Goal: Task Accomplishment & Management: Complete application form

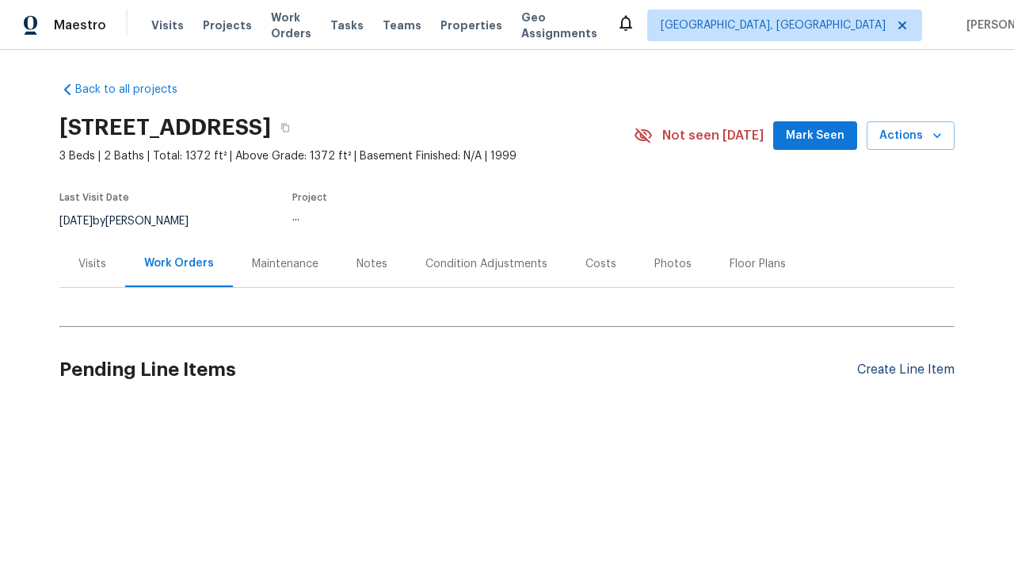
click at [899, 369] on div "Create Line Item" at bounding box center [905, 369] width 97 height 15
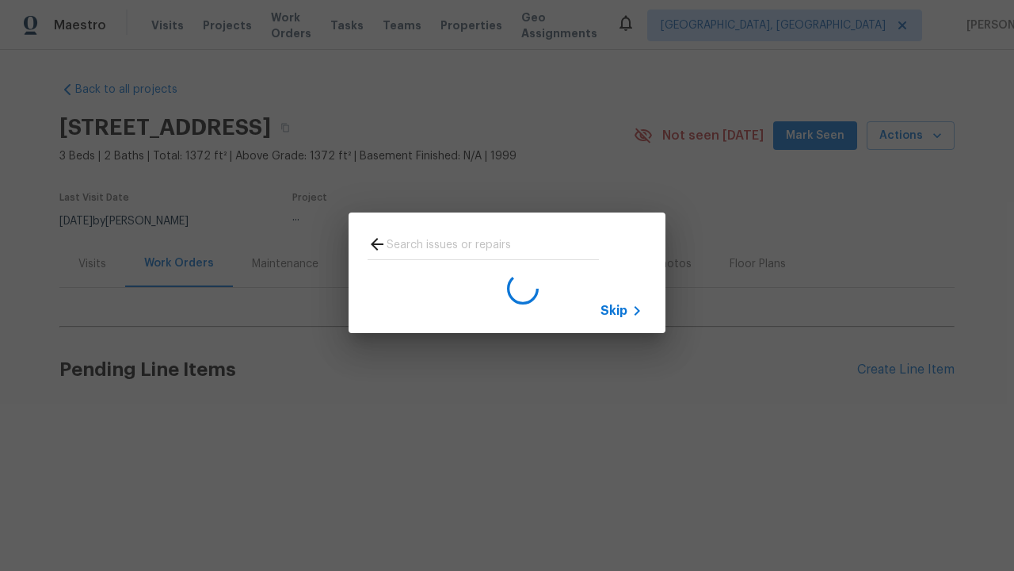
click at [614, 310] on span "Skip" at bounding box center [614, 311] width 27 height 16
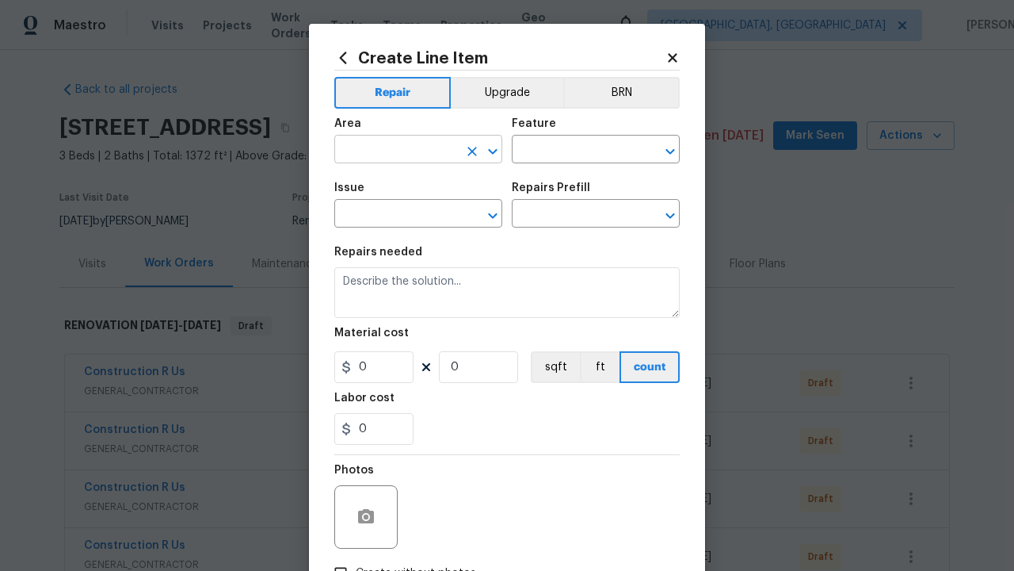
click at [390, 139] on input "text" at bounding box center [396, 151] width 124 height 25
type input "Bedroom"
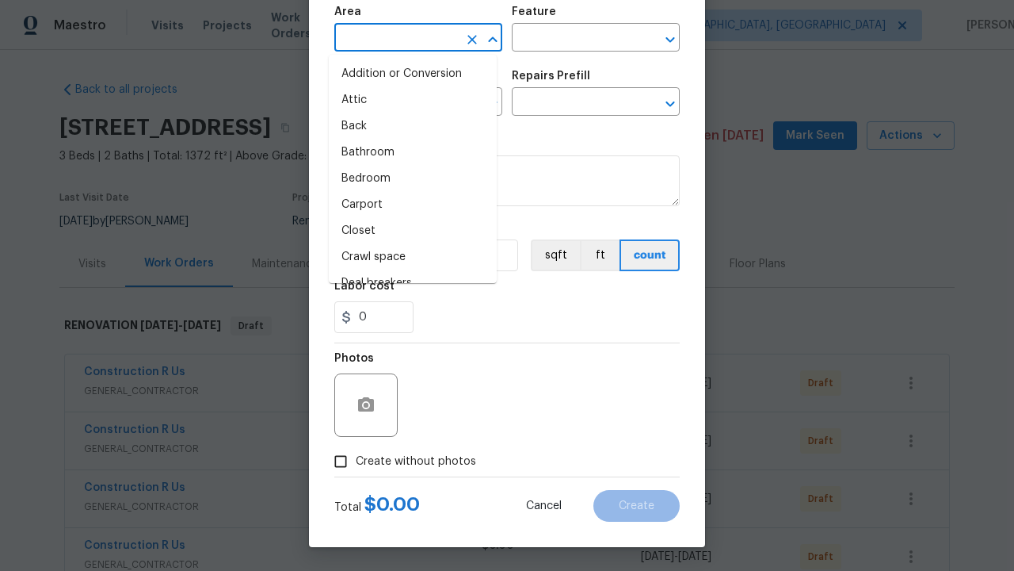
click at [407, 178] on li "Bedroom" at bounding box center [413, 179] width 168 height 26
type input "Bedroom"
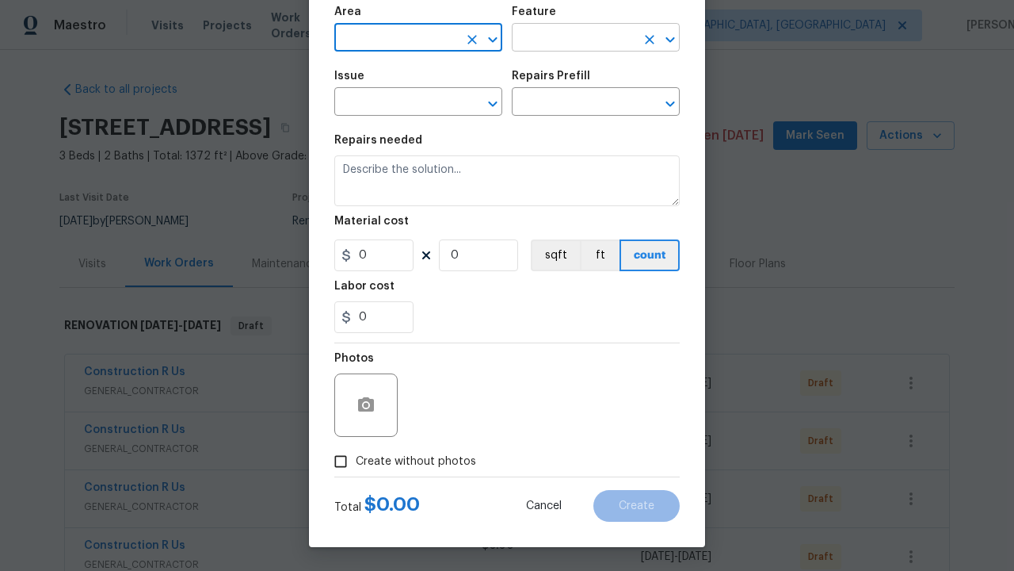
click at [567, 38] on input "text" at bounding box center [574, 39] width 124 height 25
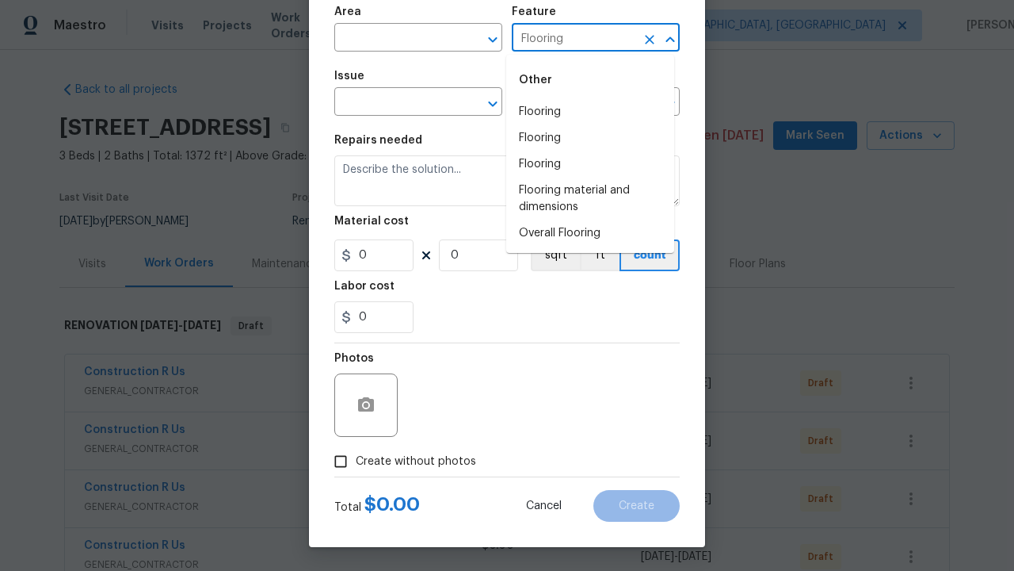
click at [590, 112] on li "Flooring" at bounding box center [590, 112] width 168 height 26
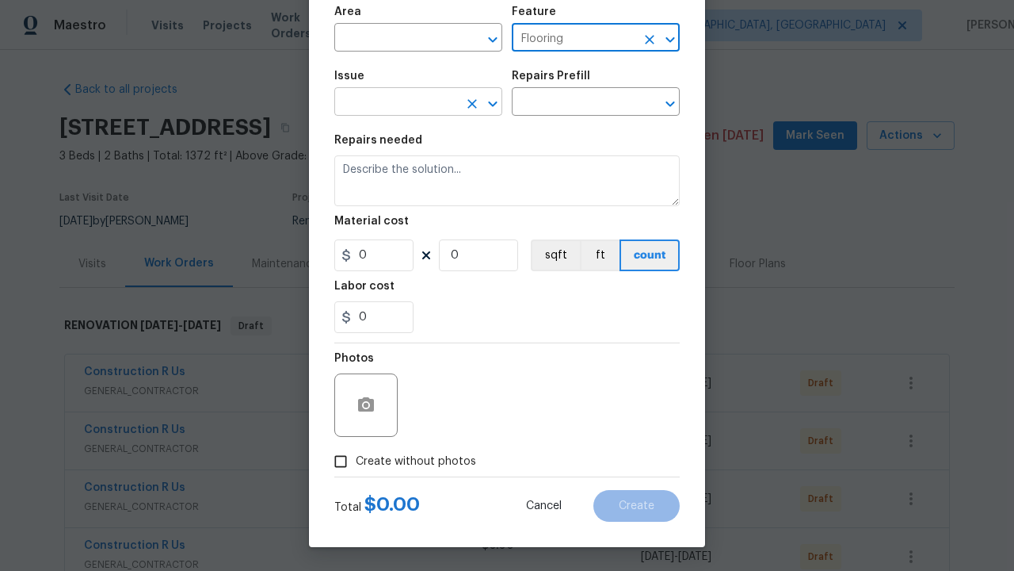
type input "Flooring"
click at [390, 103] on input "text" at bounding box center [396, 103] width 124 height 25
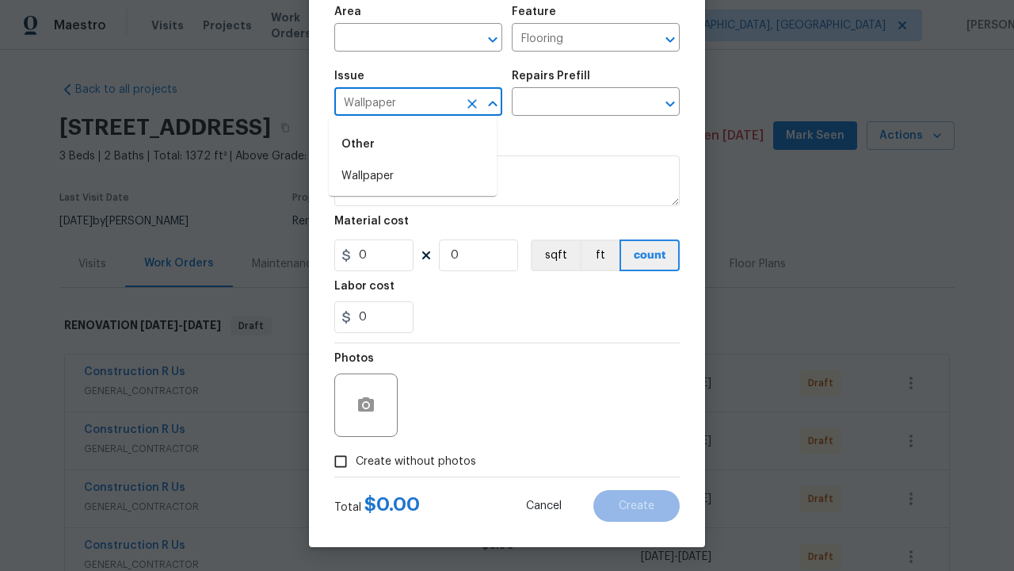
click at [413, 176] on li "Wallpaper" at bounding box center [413, 176] width 168 height 26
type input "Wallpaper"
click at [567, 103] on input "text" at bounding box center [574, 103] width 124 height 25
type input "Remove"
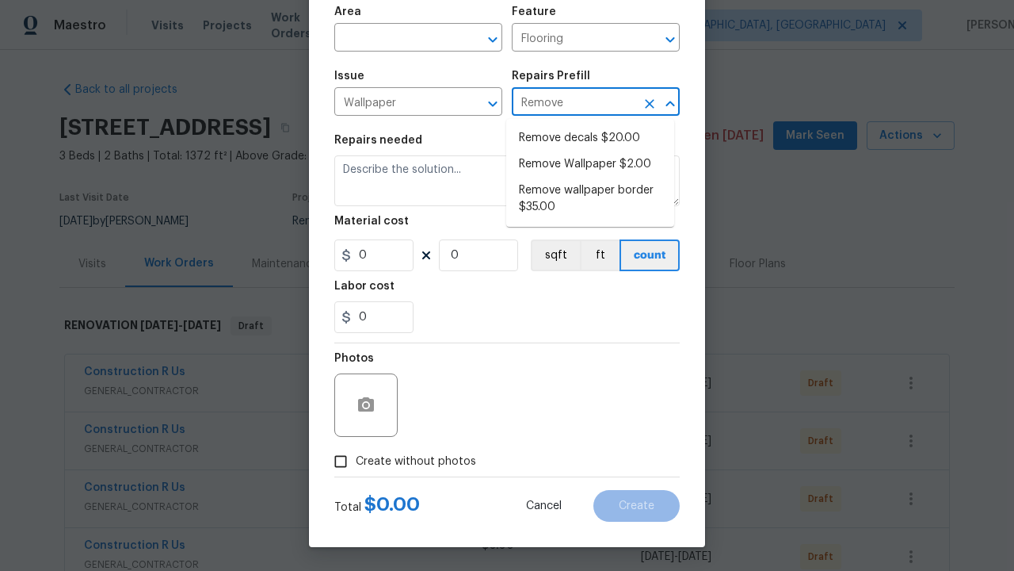
click at [590, 138] on li "Remove decals $20.00" at bounding box center [590, 138] width 168 height 26
type input "Walls and Ceiling"
type textarea "Remove decals from door/wall/ceiling"
type input "1"
type input "Remove decals $20.00"
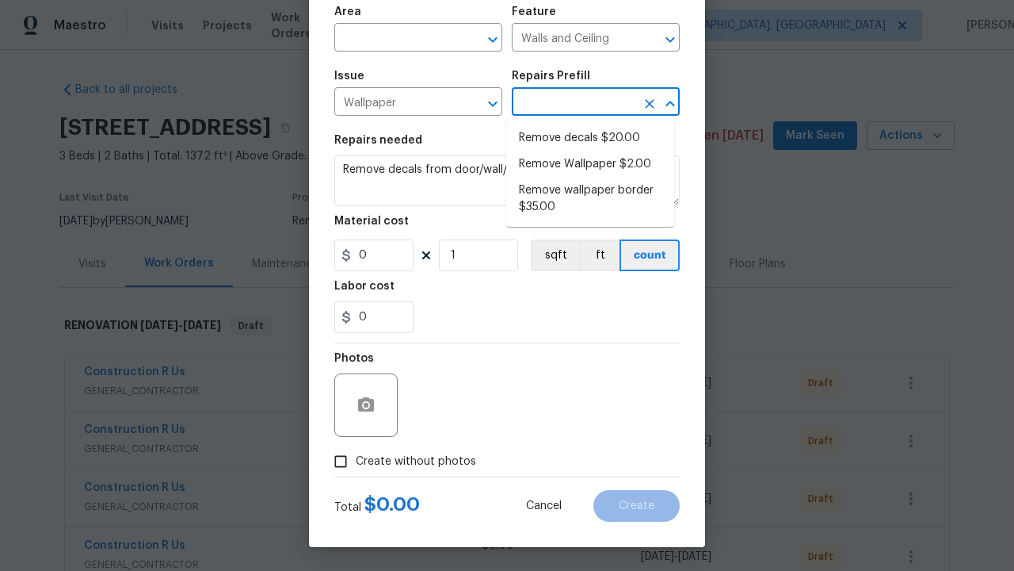
type input "20"
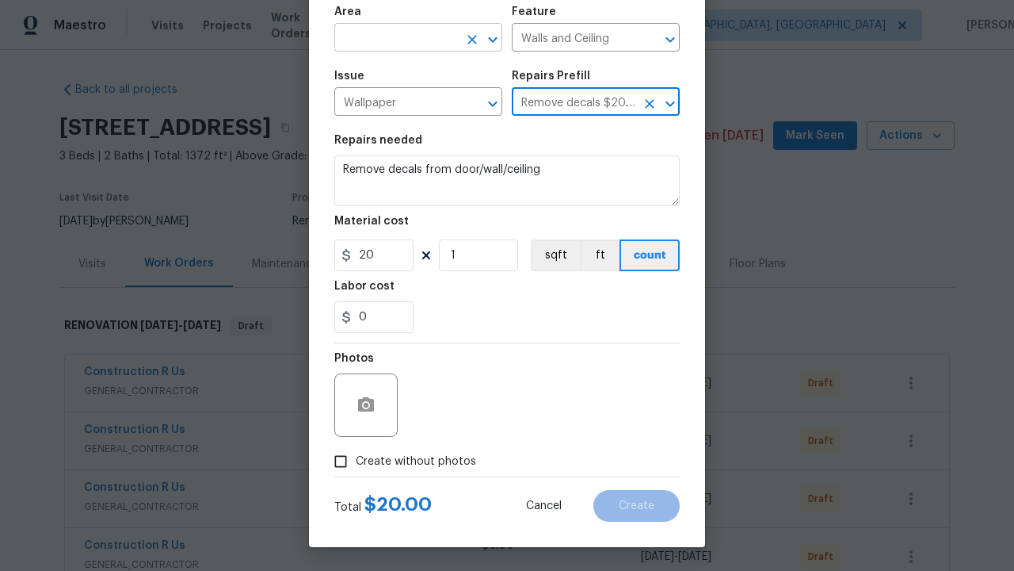
type input "Remove decals $20.00"
click at [390, 38] on input "text" at bounding box center [396, 39] width 124 height 25
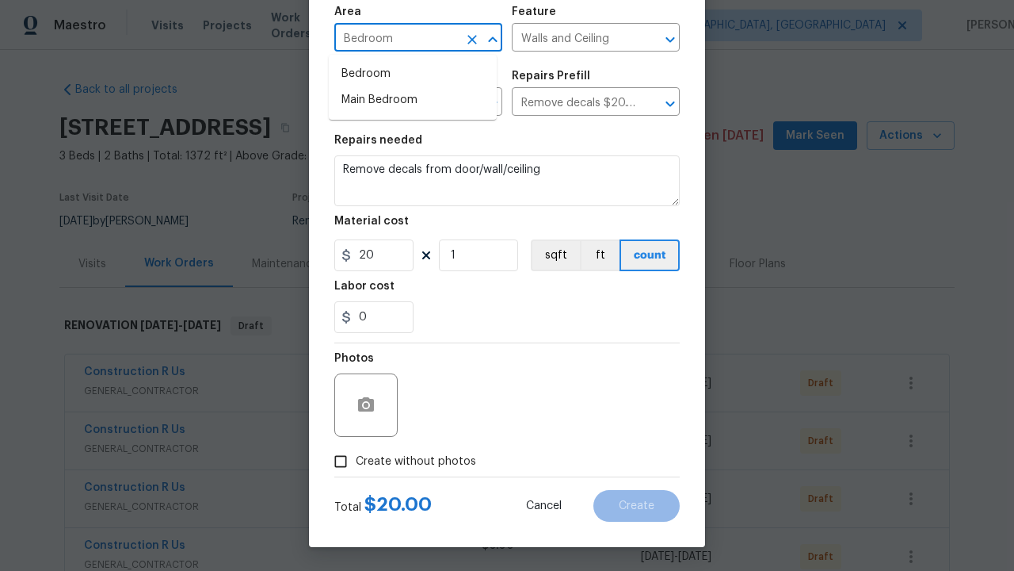
click at [413, 74] on li "Bedroom" at bounding box center [413, 74] width 168 height 26
type input "Bedroom"
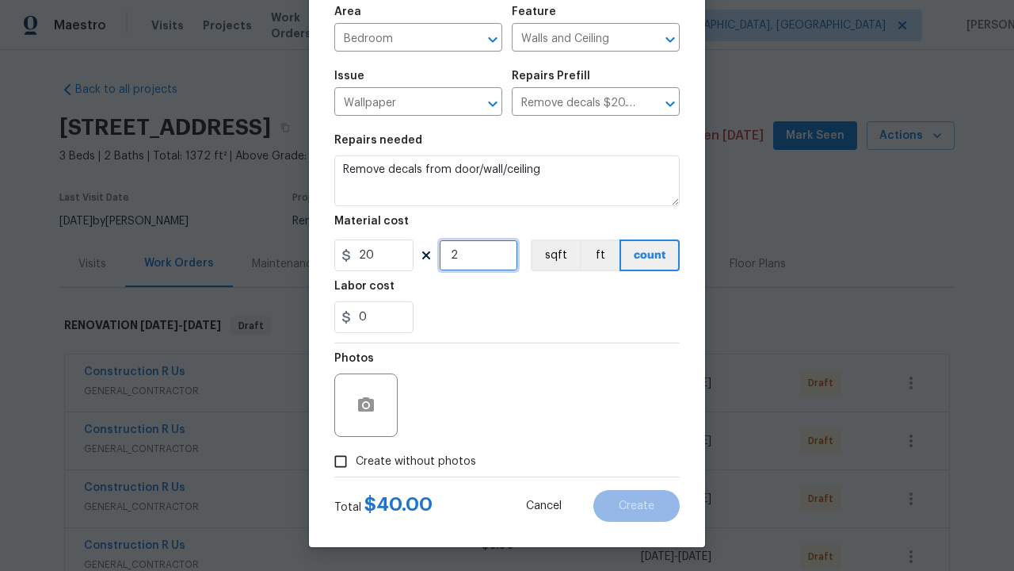
type input "2"
click at [548, 255] on button "sqft" at bounding box center [555, 255] width 49 height 32
click at [334, 461] on input "Create without photos" at bounding box center [341, 461] width 30 height 30
checkbox input "true"
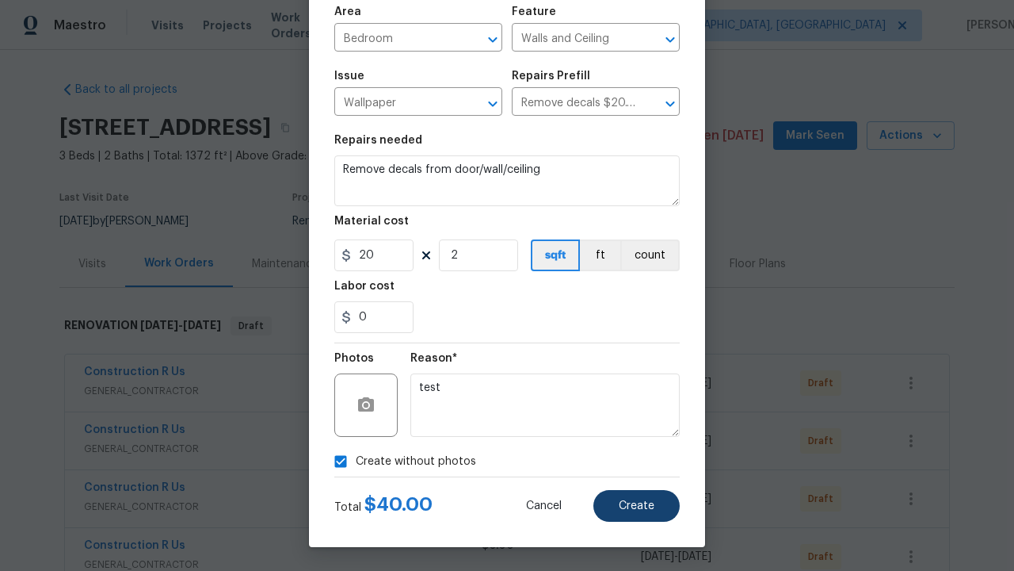
type textarea "test"
click at [631, 506] on span "Create" at bounding box center [637, 506] width 36 height 12
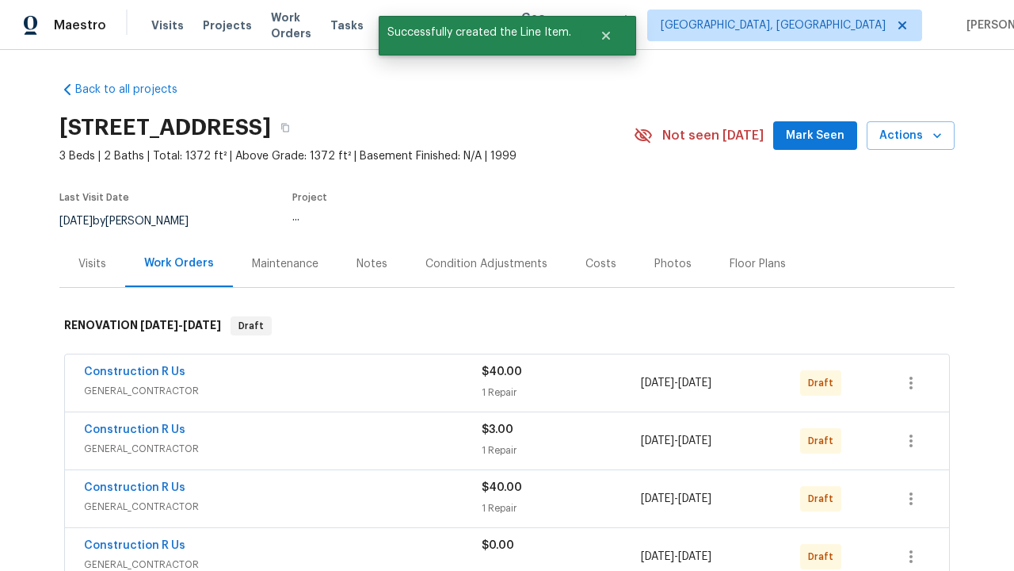
checkbox input "true"
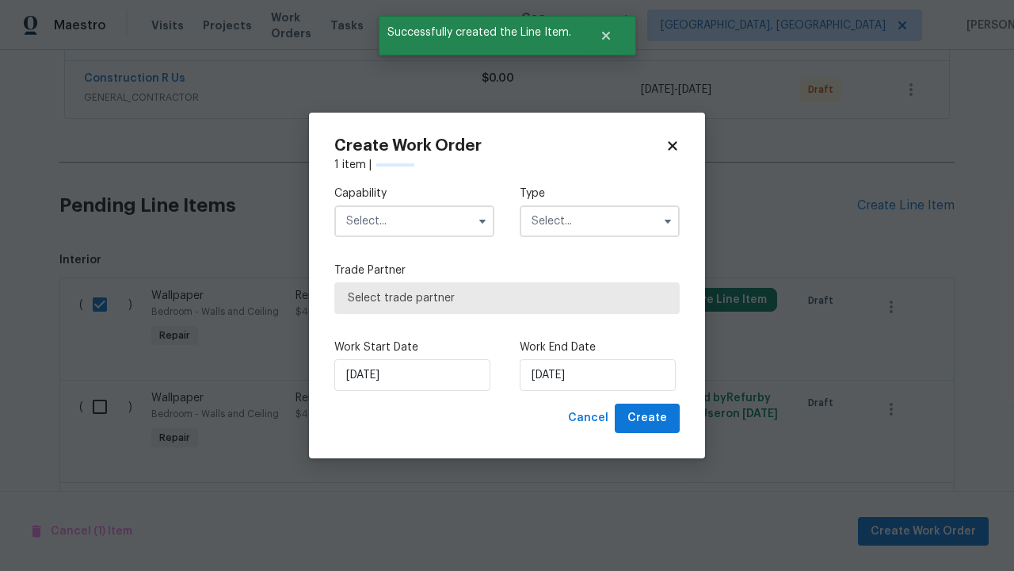
click at [414, 221] on input "text" at bounding box center [414, 221] width 160 height 32
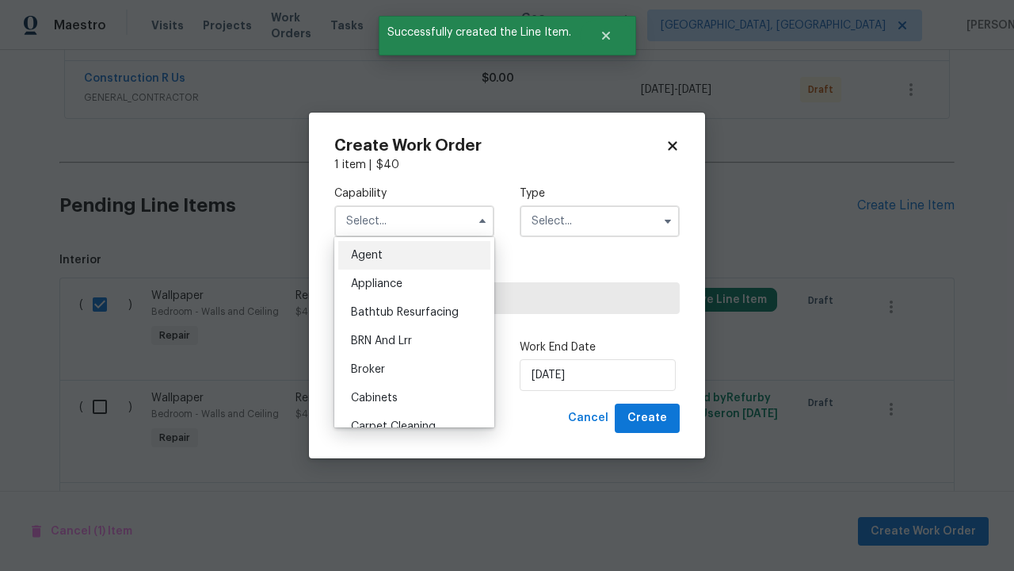
type input "General Contractor"
click at [600, 221] on input "text" at bounding box center [600, 221] width 160 height 32
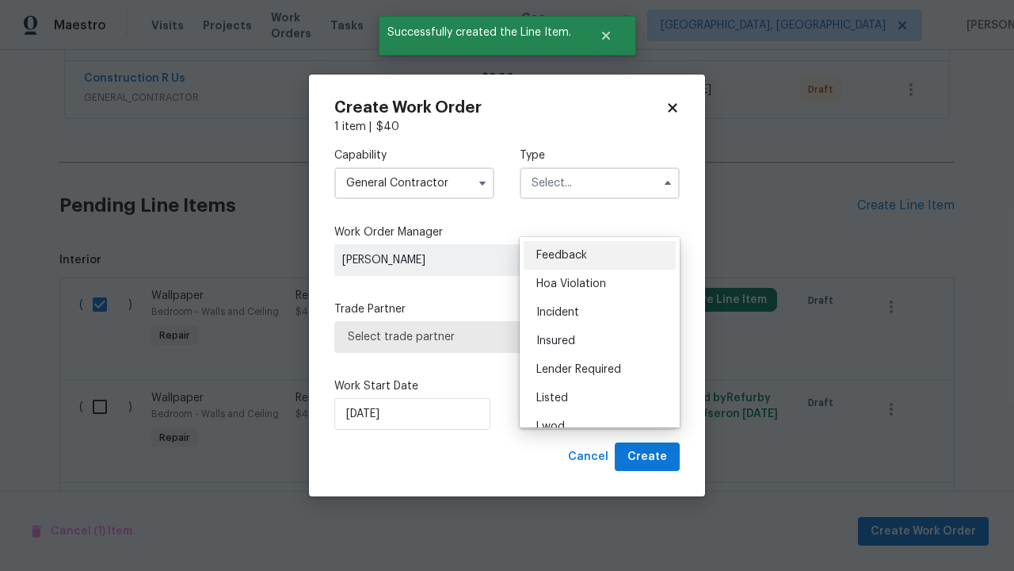
scroll to position [697, 0]
click at [565, 506] on span "Renovation" at bounding box center [565, 511] width 59 height 11
type input "Renovation"
click at [495, 336] on span "Select trade partner" at bounding box center [507, 337] width 319 height 16
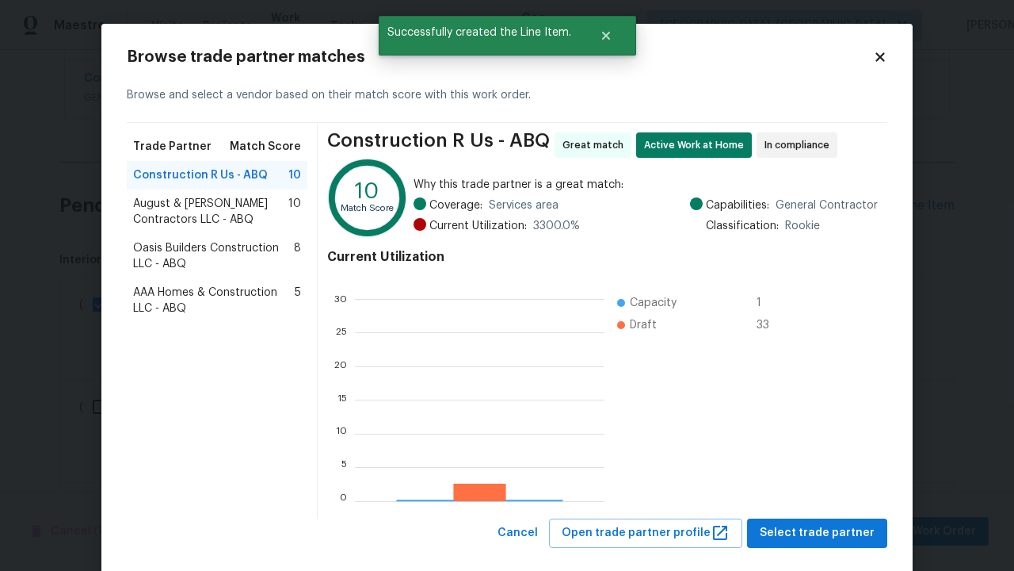
click at [815, 532] on span "Select trade partner" at bounding box center [817, 533] width 115 height 20
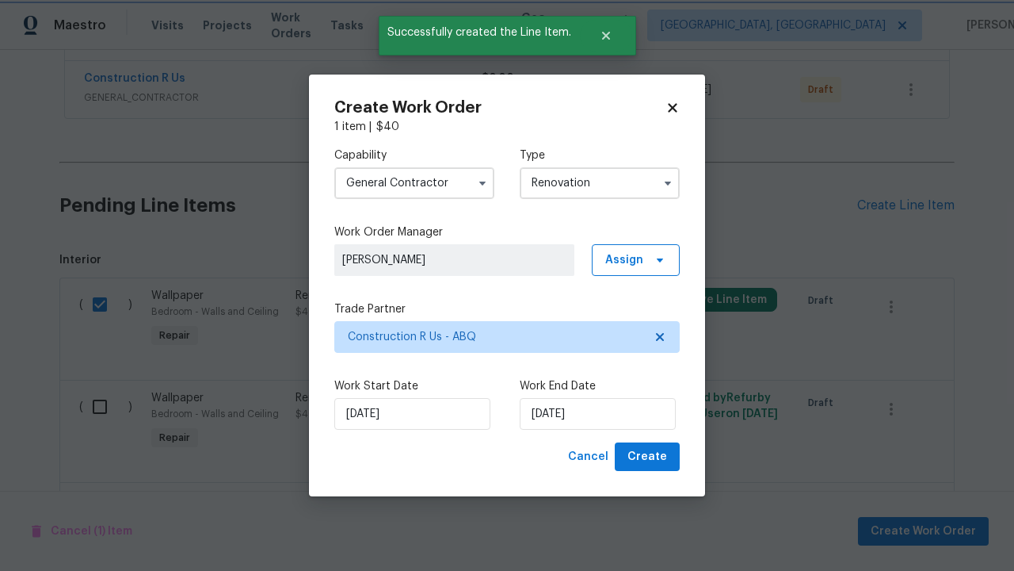
click at [649, 456] on span "Create" at bounding box center [648, 457] width 40 height 20
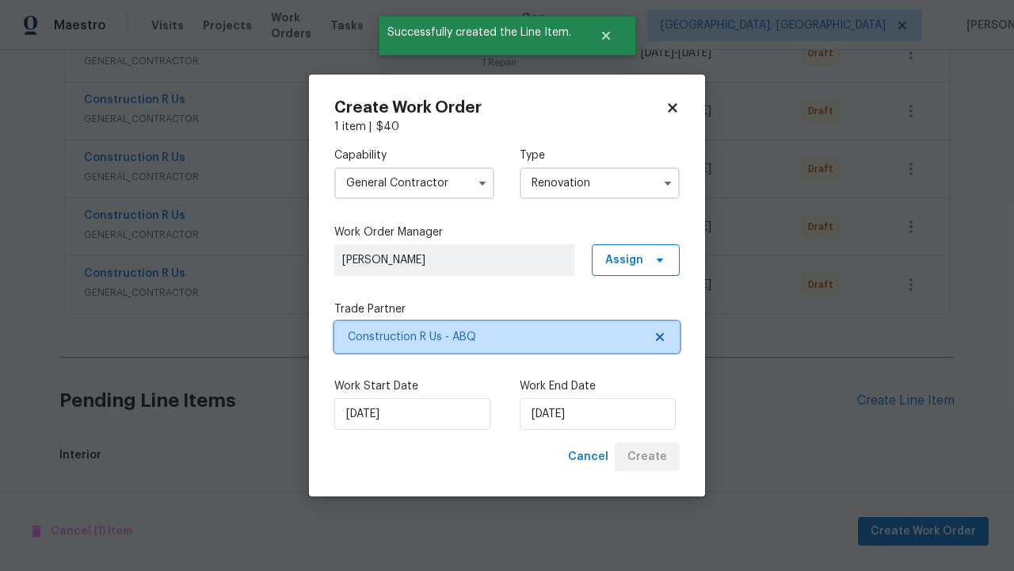
scroll to position [2144, 0]
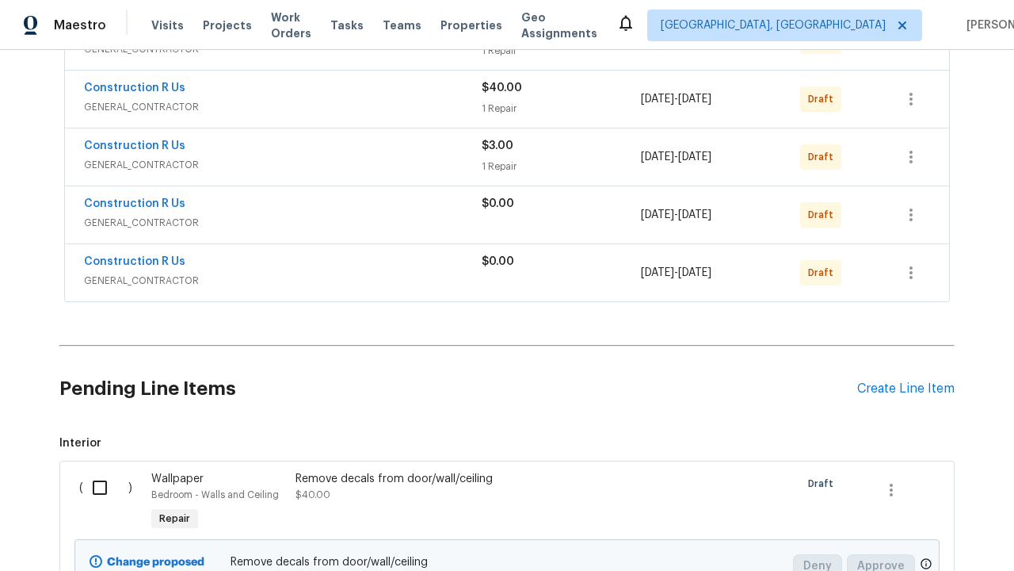
click at [910, 279] on icon "button" at bounding box center [911, 272] width 3 height 13
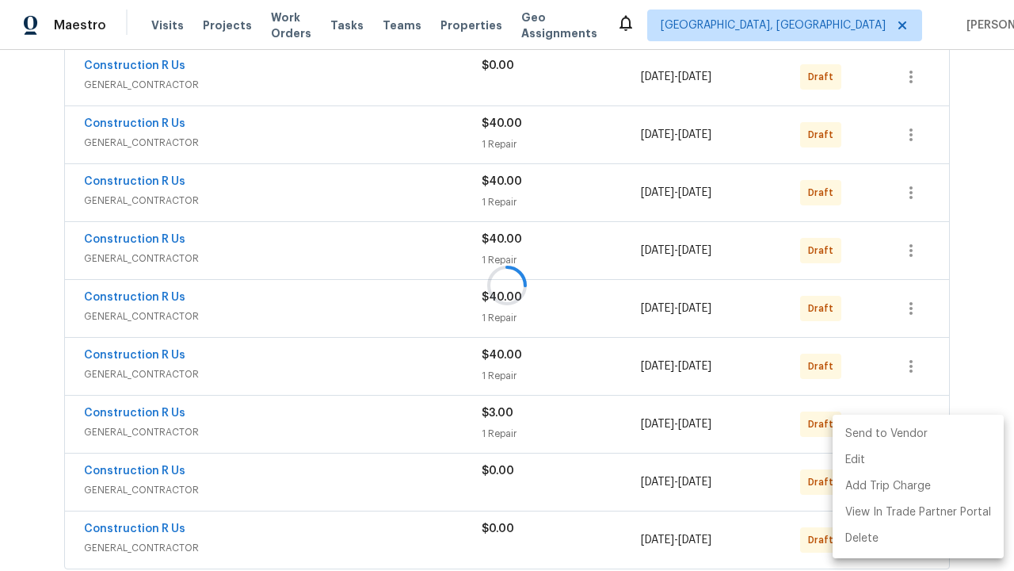
click at [917, 433] on li "Send to Vendor" at bounding box center [918, 434] width 171 height 26
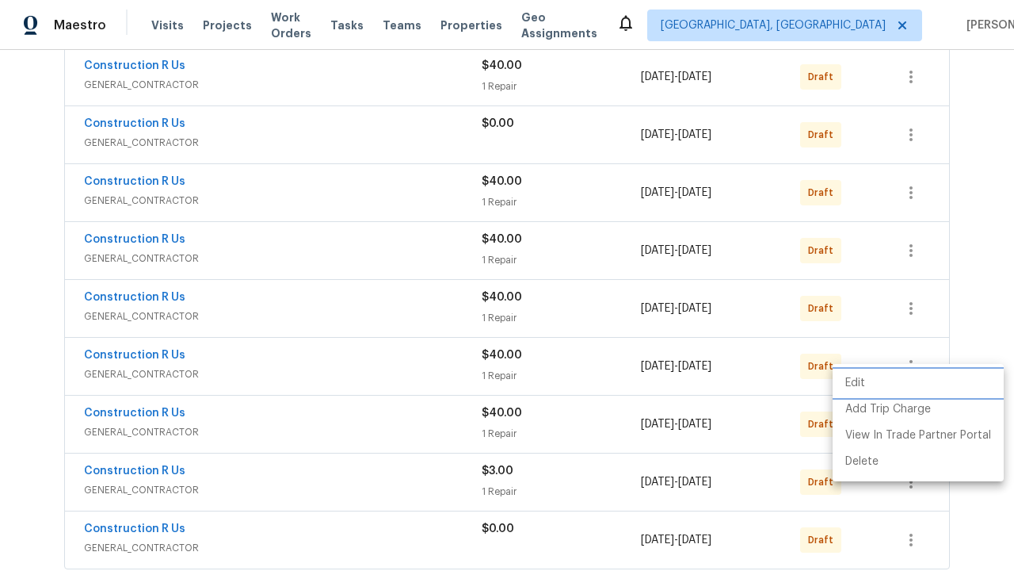
scroll to position [0, 0]
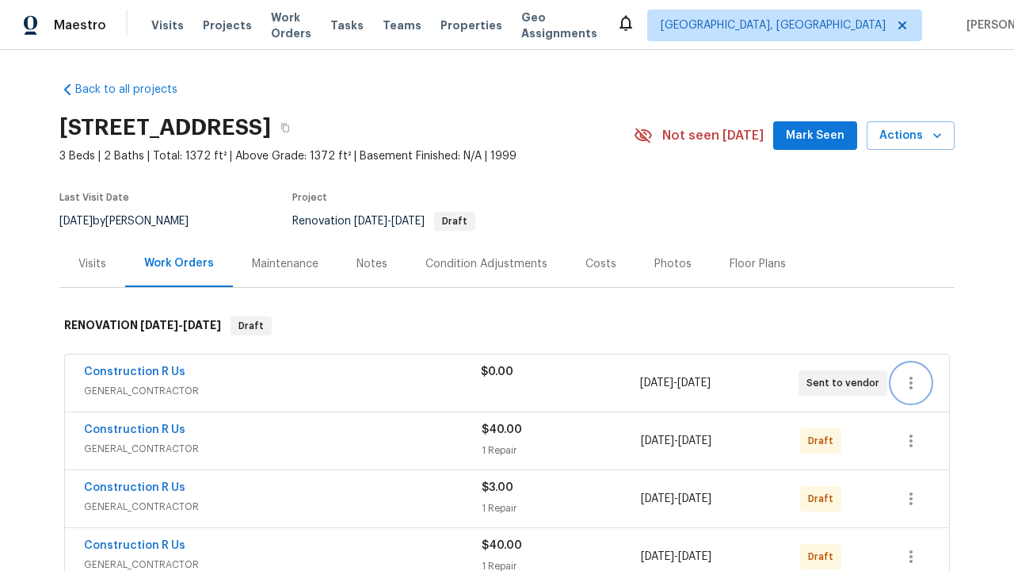
click at [910, 383] on icon "button" at bounding box center [911, 382] width 3 height 13
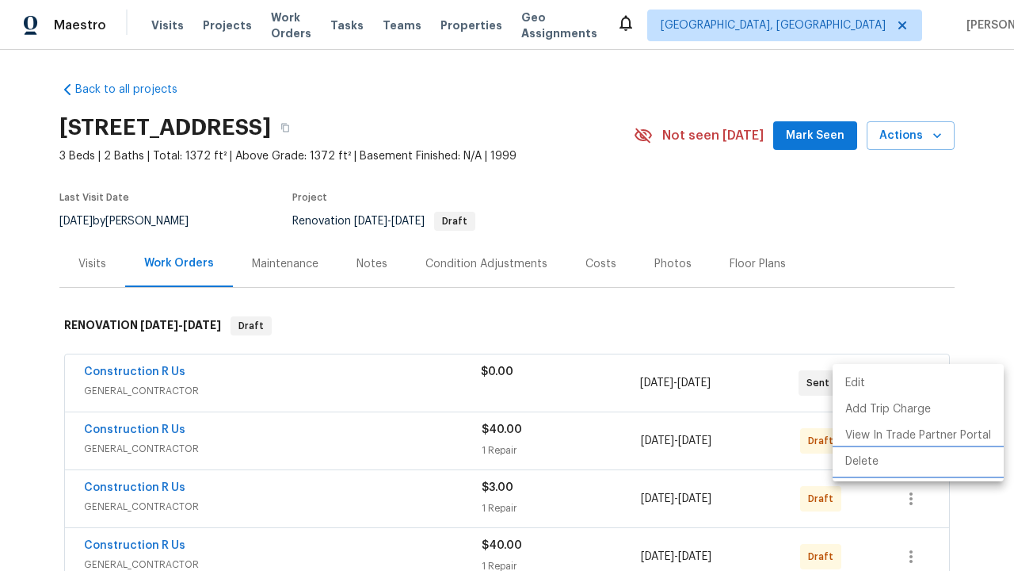
click at [917, 461] on li "Delete" at bounding box center [918, 462] width 171 height 26
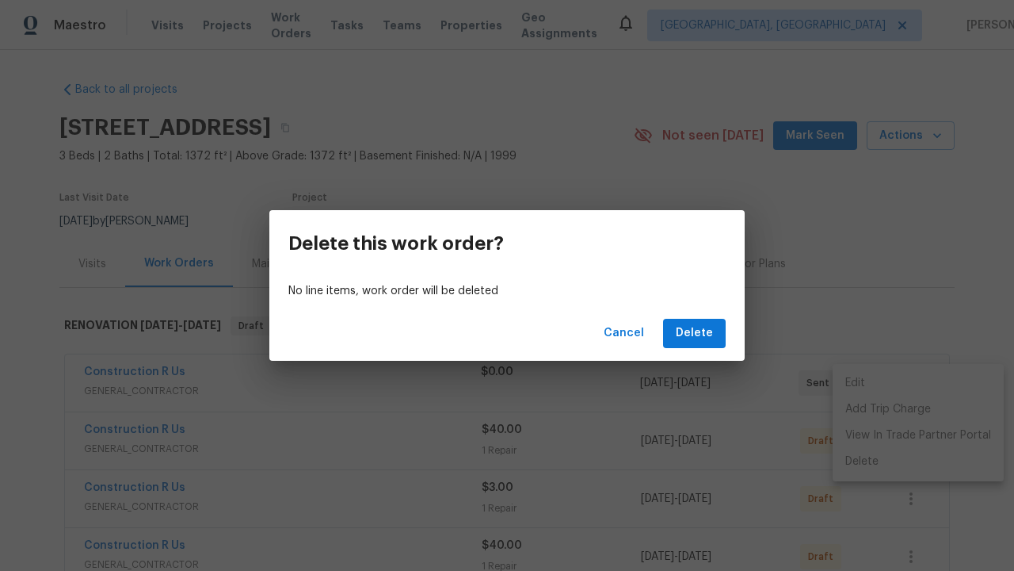
click at [696, 333] on span "Delete" at bounding box center [694, 333] width 37 height 20
